Goal: Information Seeking & Learning: Learn about a topic

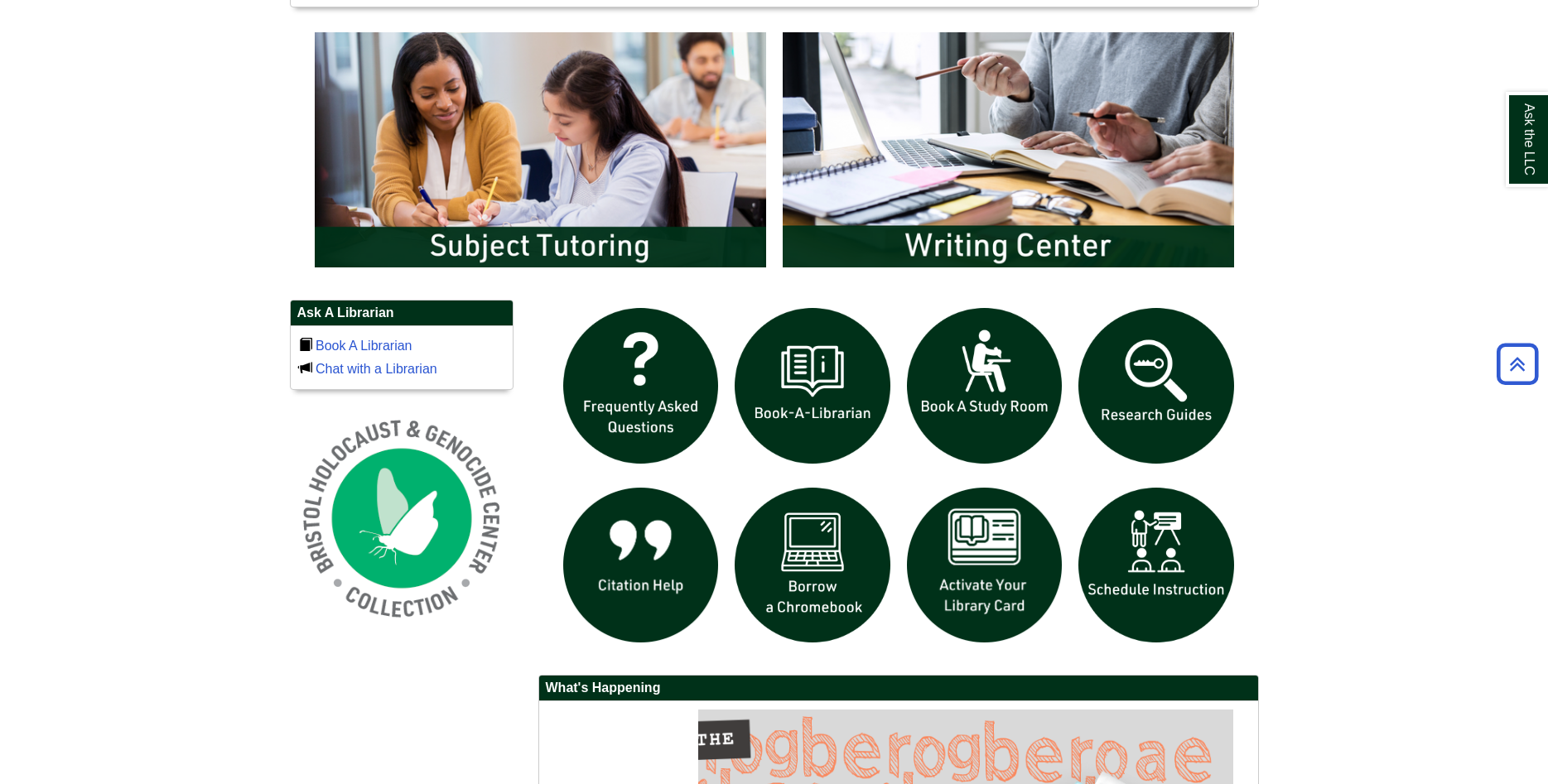
scroll to position [929, 0]
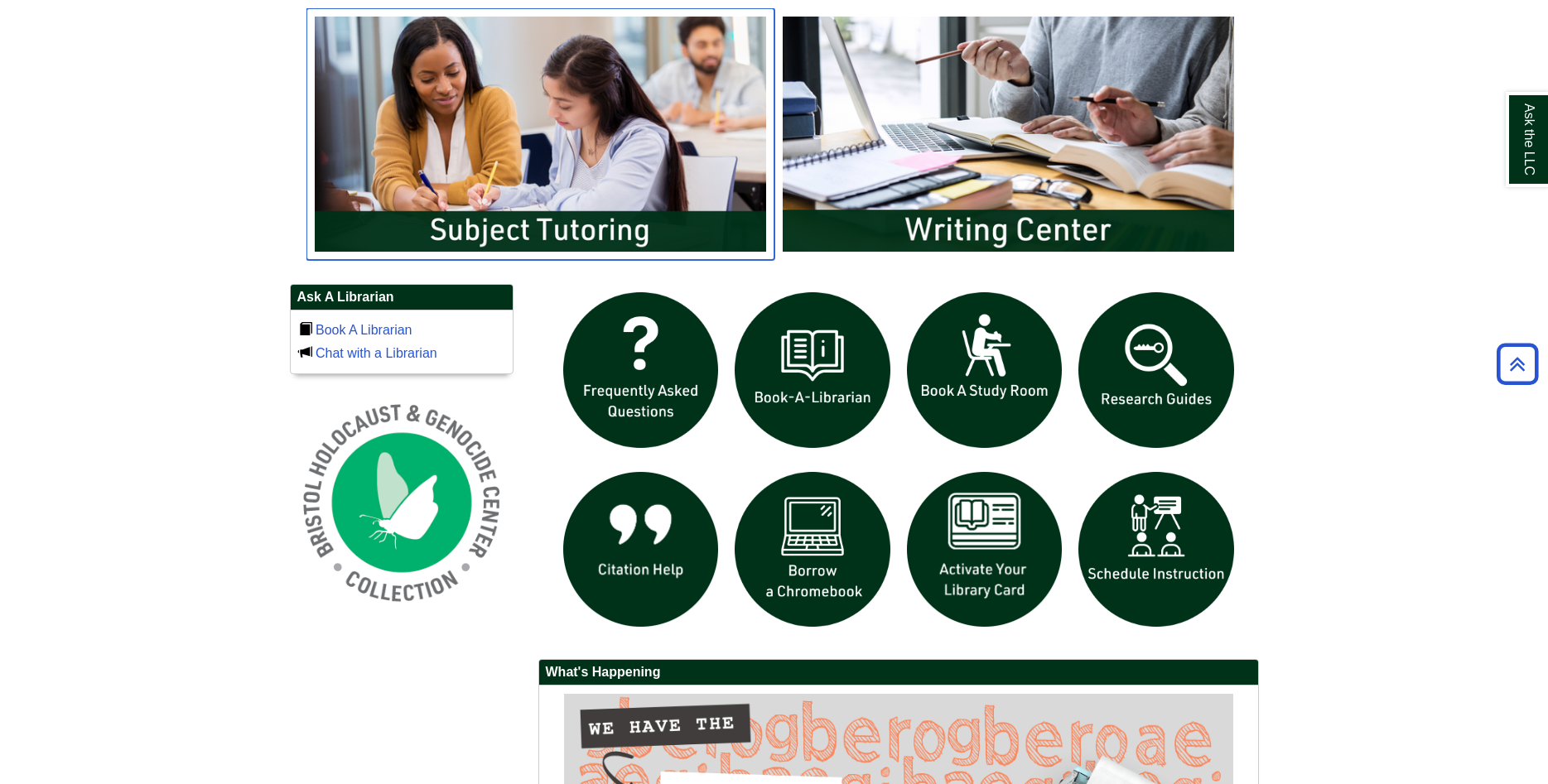
click at [616, 234] on img "slideshow" at bounding box center [540, 134] width 468 height 252
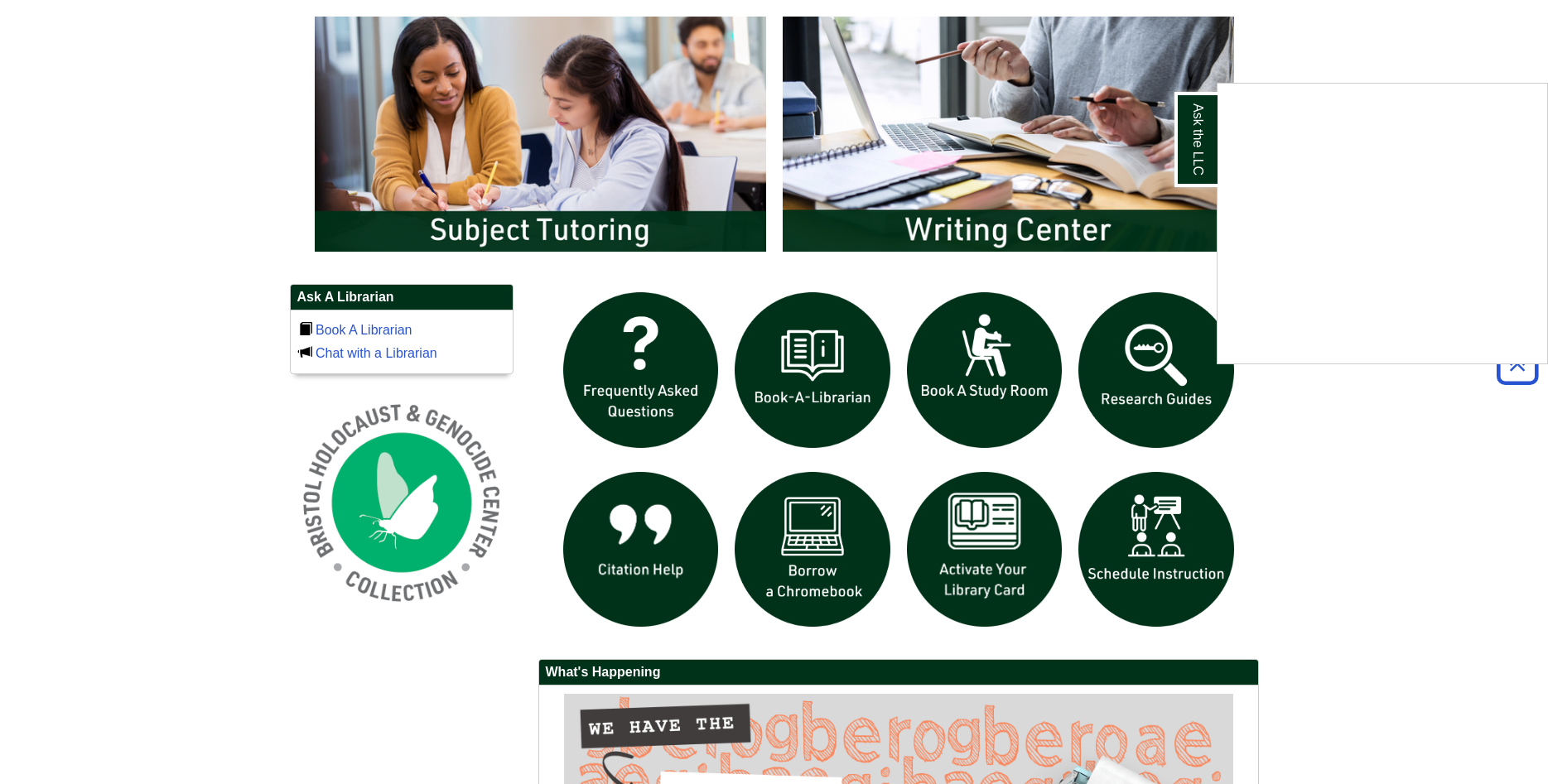
click at [1017, 225] on div "Ask the LLC" at bounding box center [774, 392] width 1548 height 784
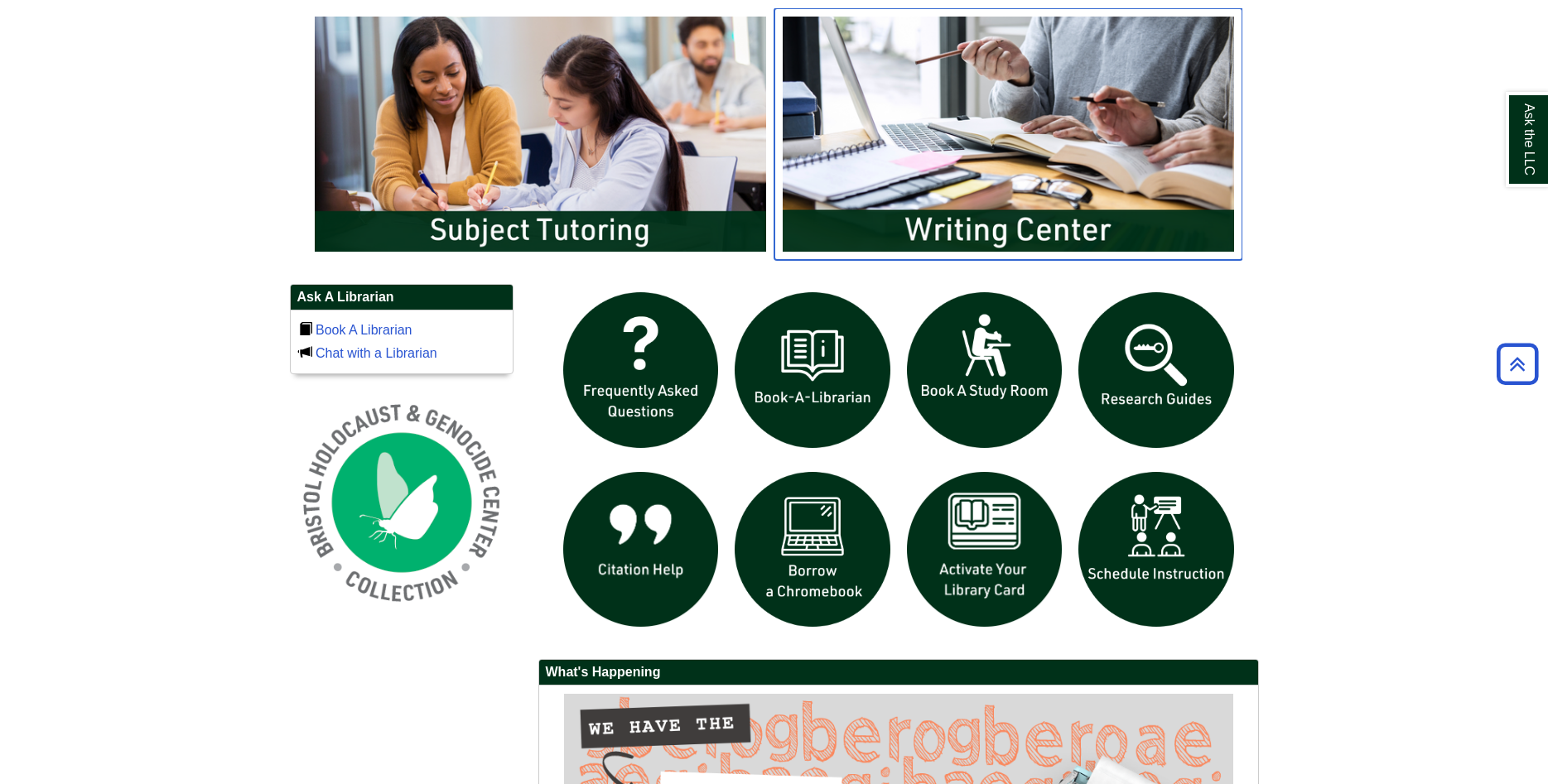
click at [1017, 225] on img "slideshow" at bounding box center [1009, 134] width 468 height 252
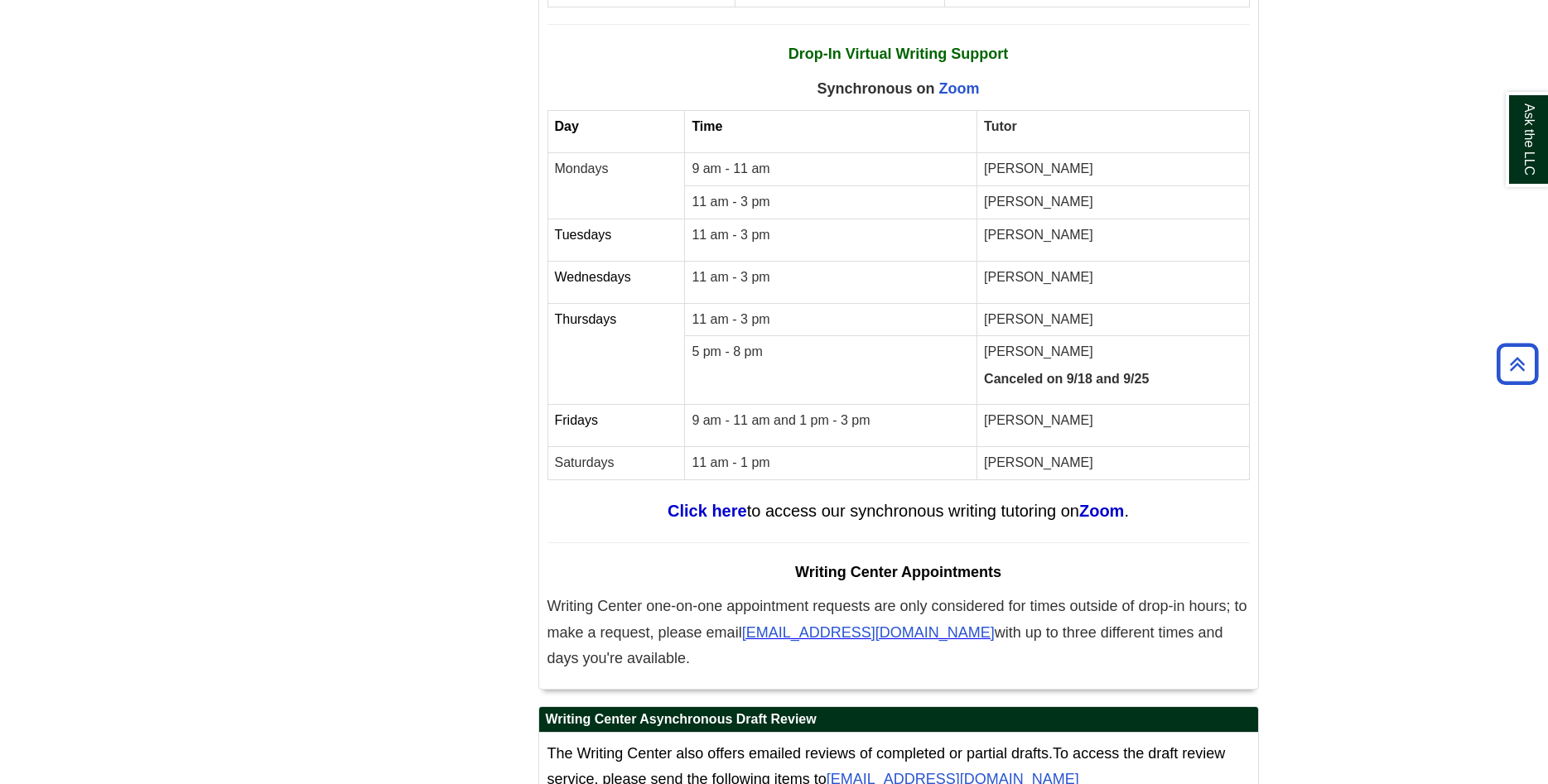
scroll to position [7357, 0]
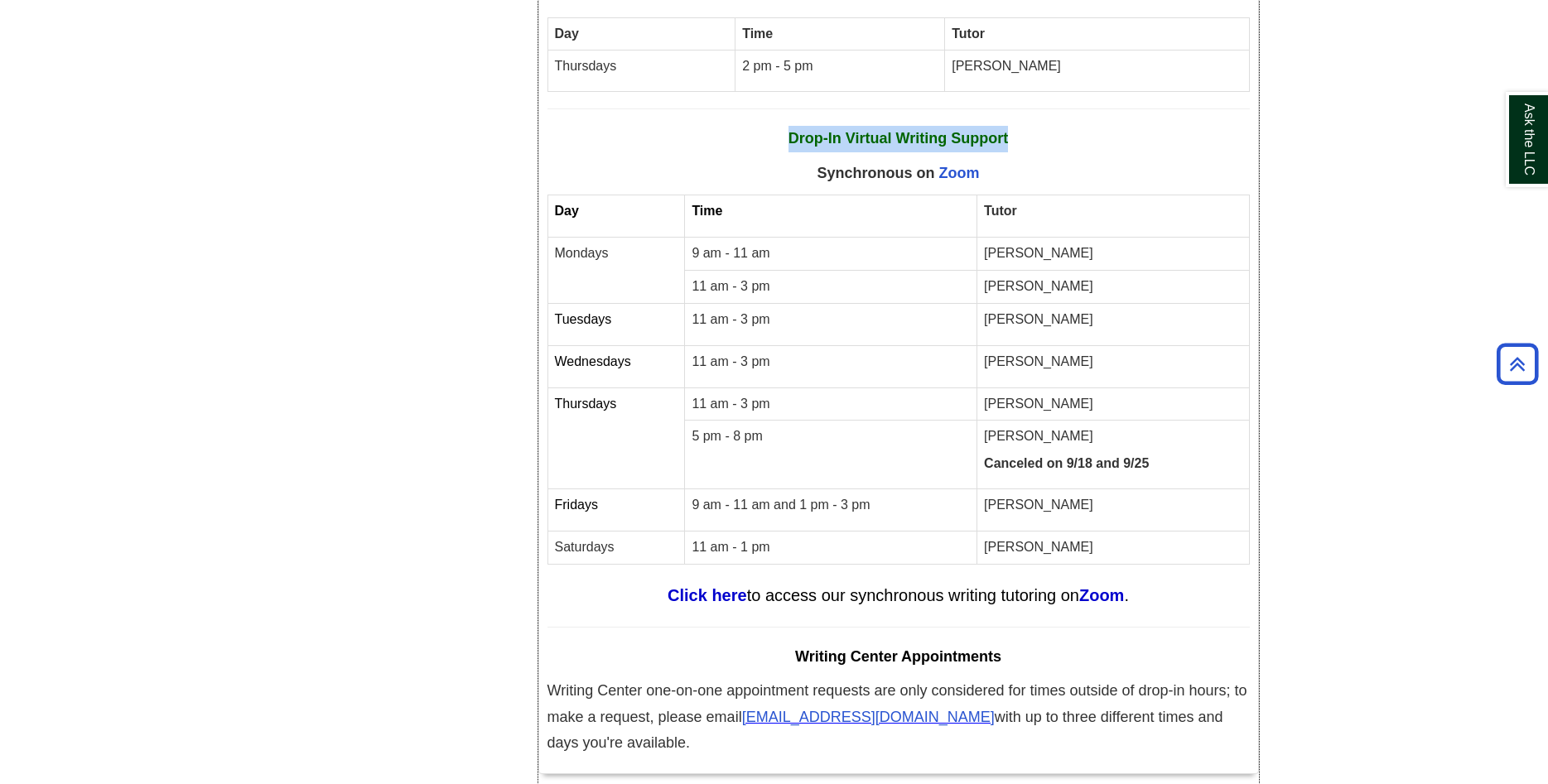
drag, startPoint x: 791, startPoint y: 86, endPoint x: 1033, endPoint y: 85, distance: 242.0
click at [1033, 126] on p "Drop-In Virtual Writing Support" at bounding box center [898, 139] width 702 height 27
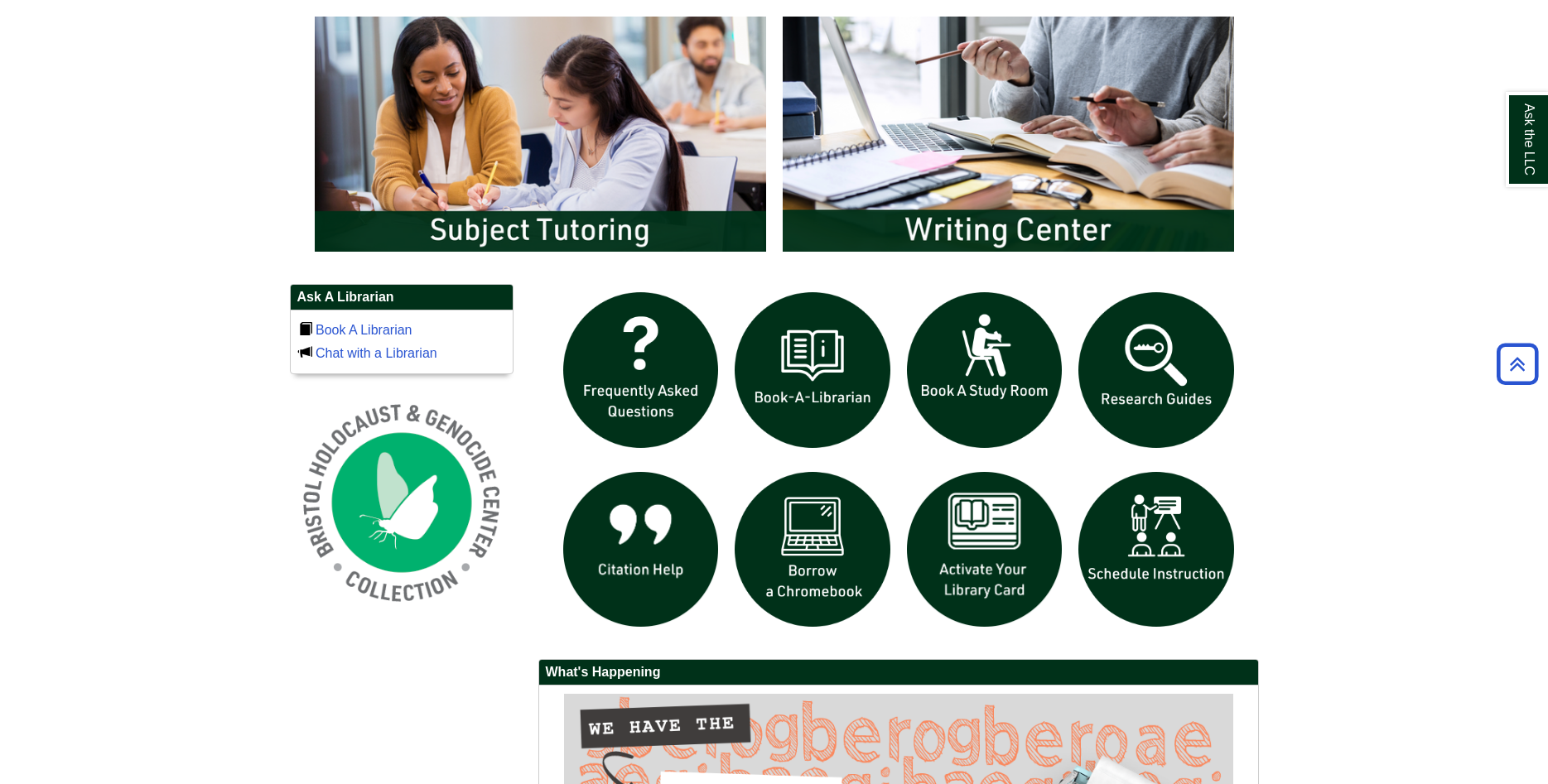
click at [1100, 231] on img "slideshow" at bounding box center [1009, 134] width 468 height 252
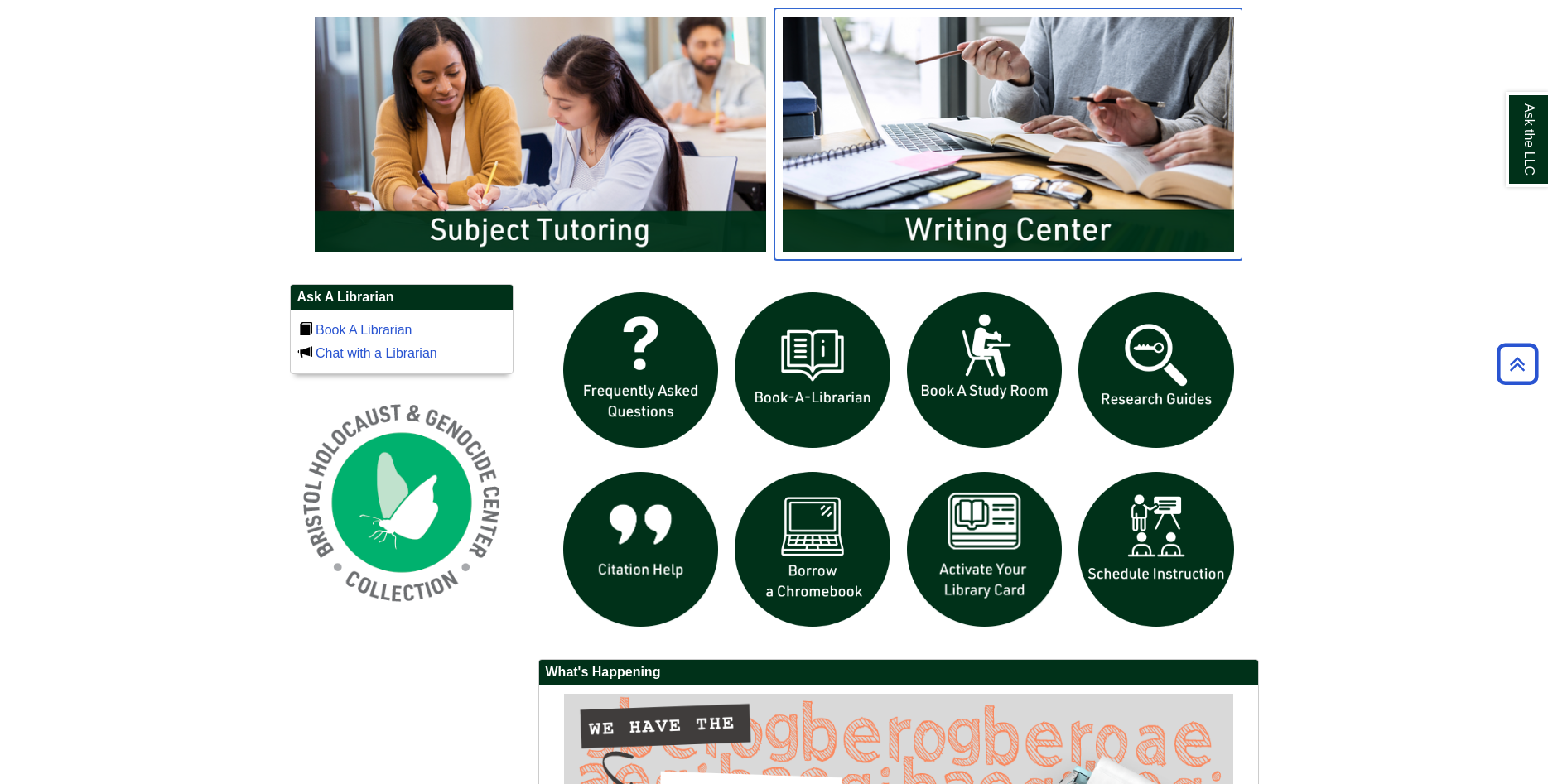
scroll to position [1328, 0]
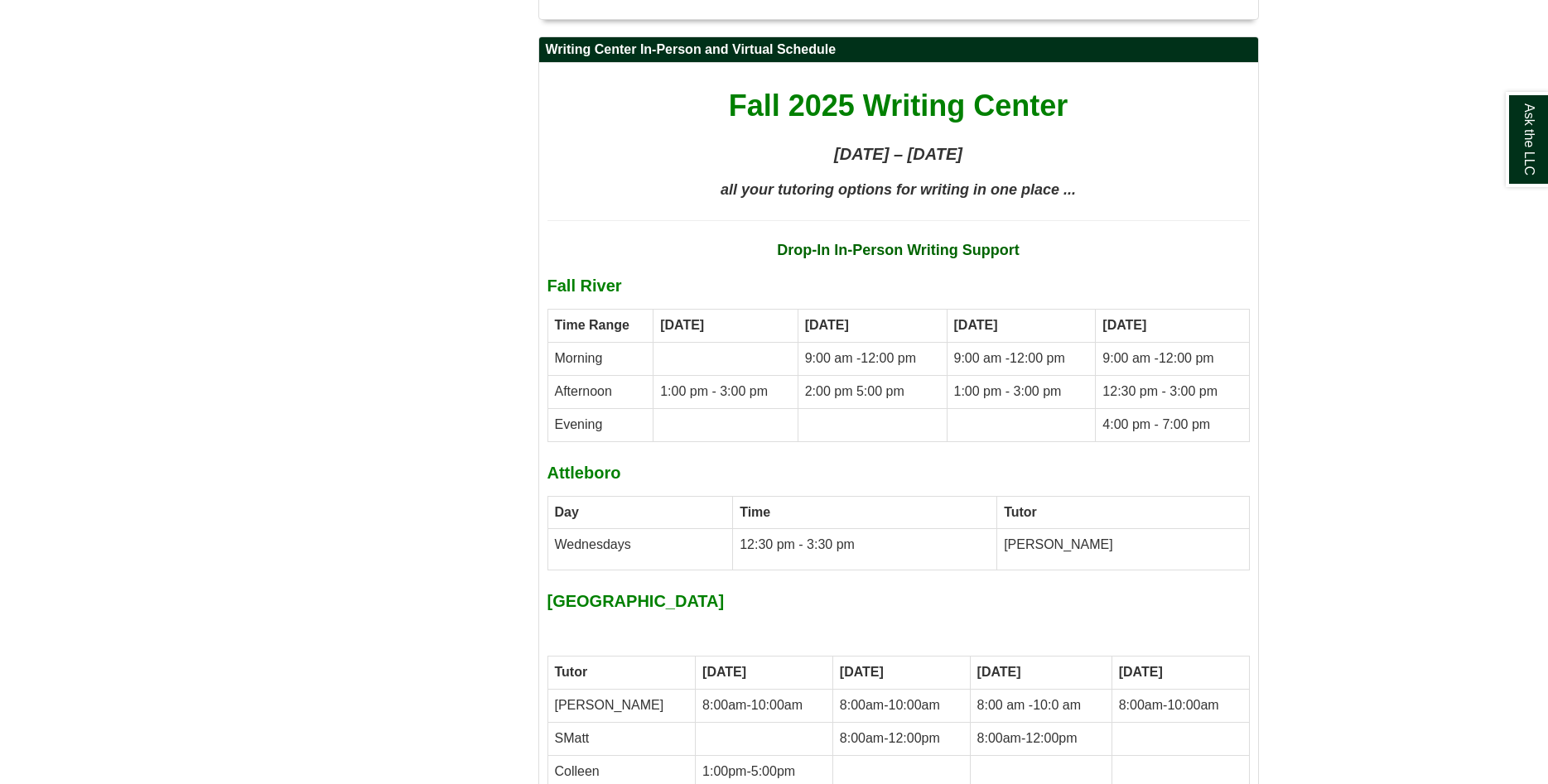
scroll to position [6531, 0]
